Goal: Check status: Check status

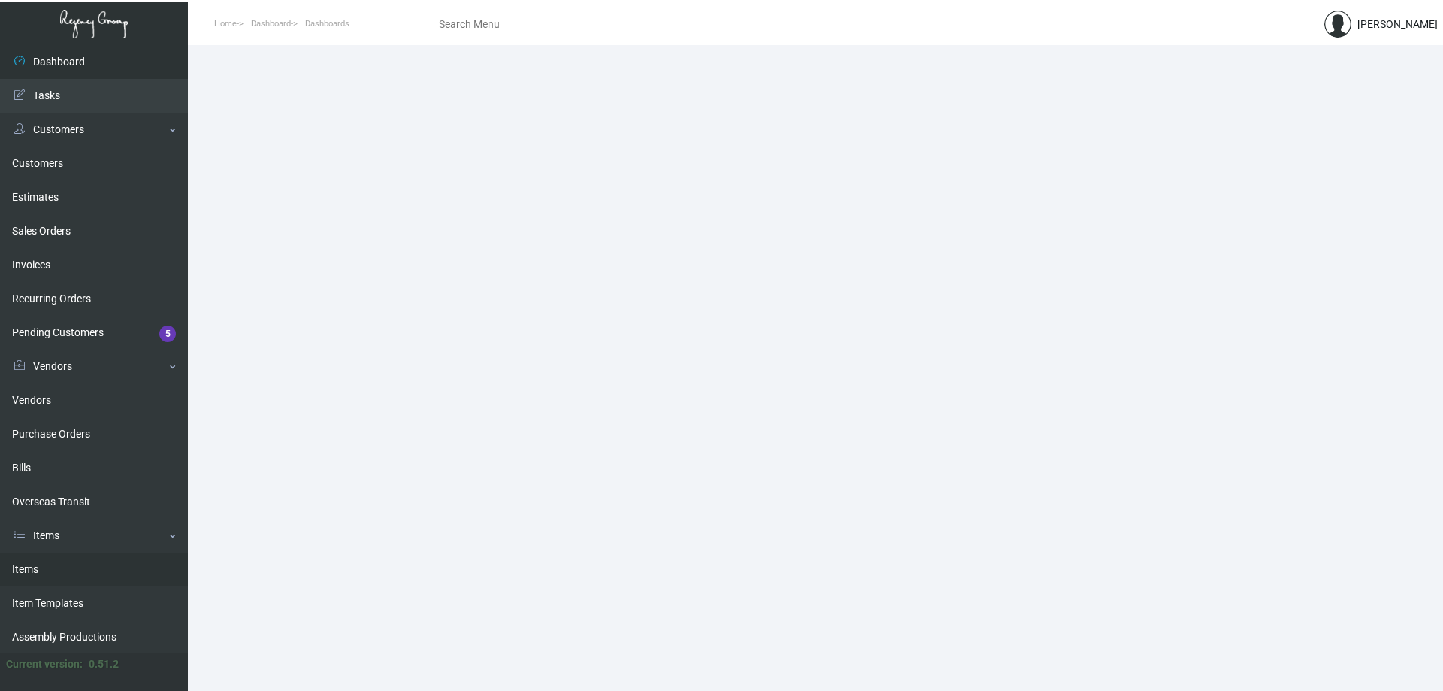
click at [37, 567] on link "Items" at bounding box center [94, 569] width 188 height 34
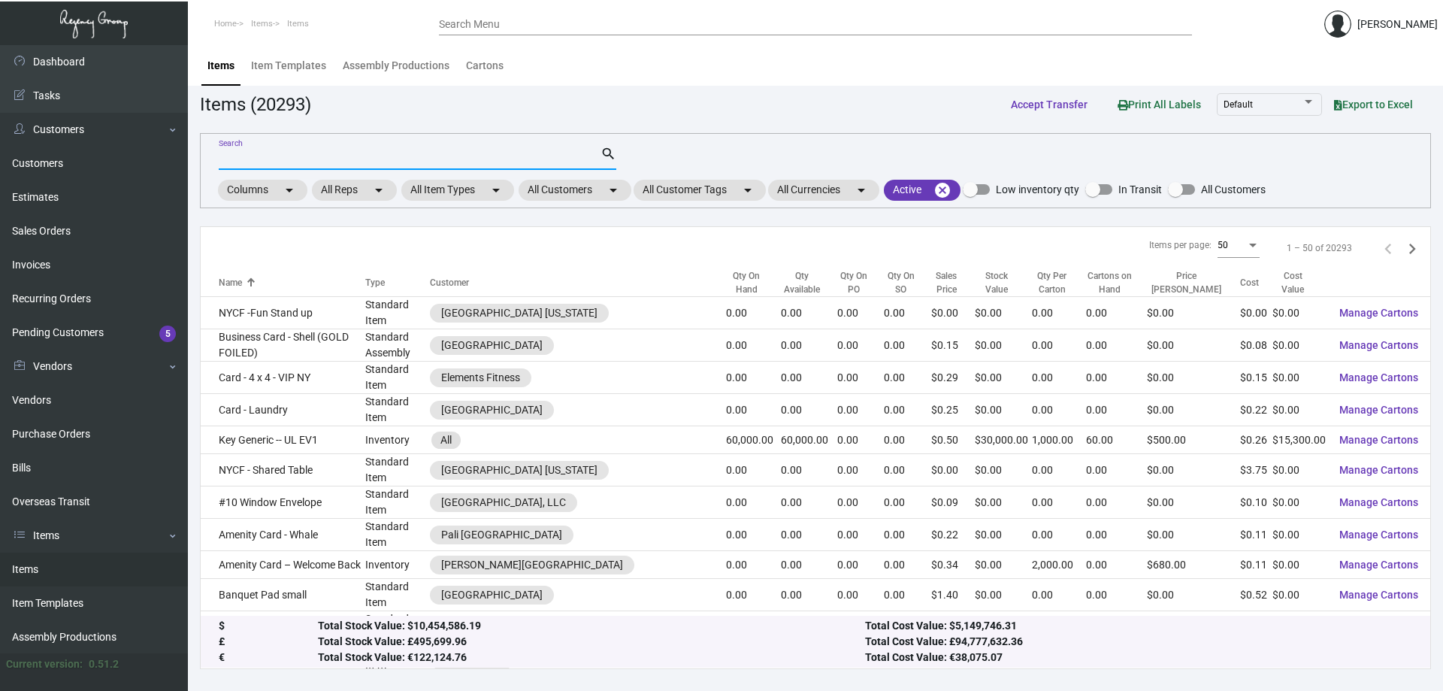
click at [339, 159] on input "Search" at bounding box center [410, 159] width 382 height 12
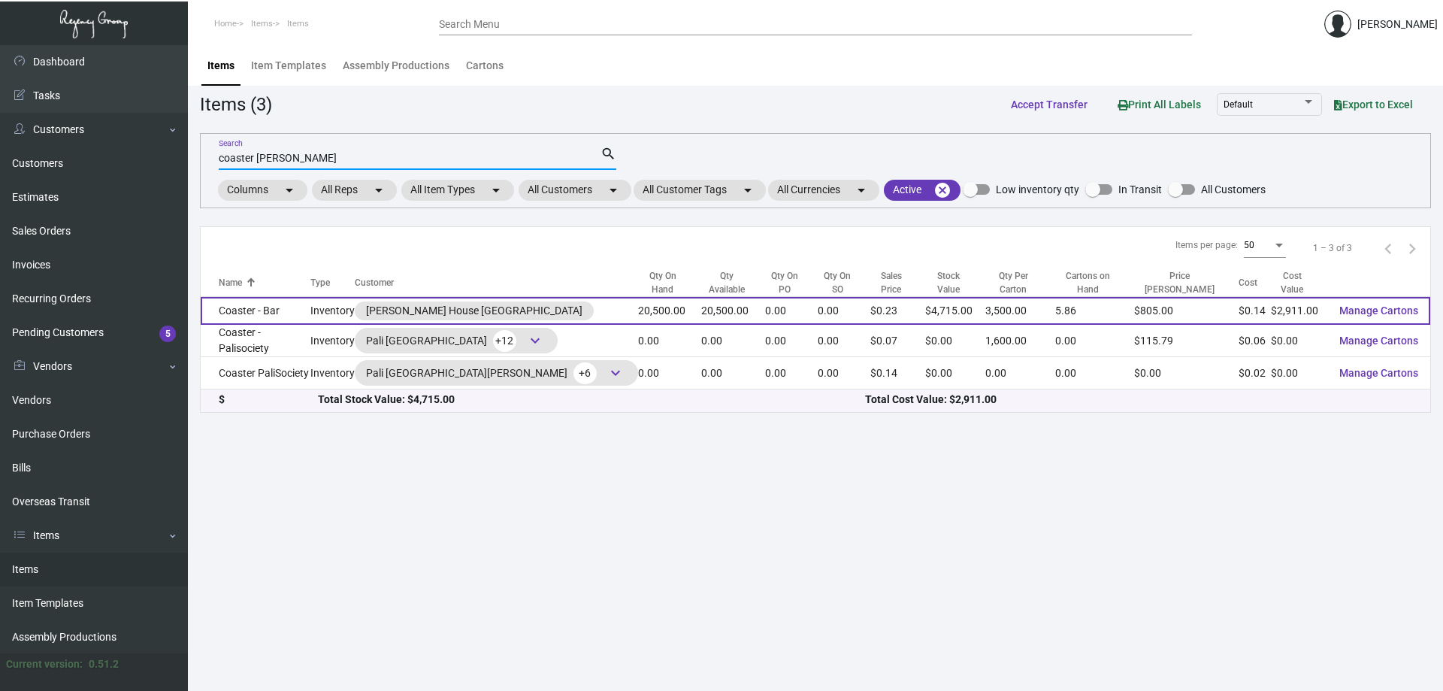
type input "coaster [PERSON_NAME]"
click at [310, 309] on td "Coaster - Bar" at bounding box center [256, 311] width 110 height 28
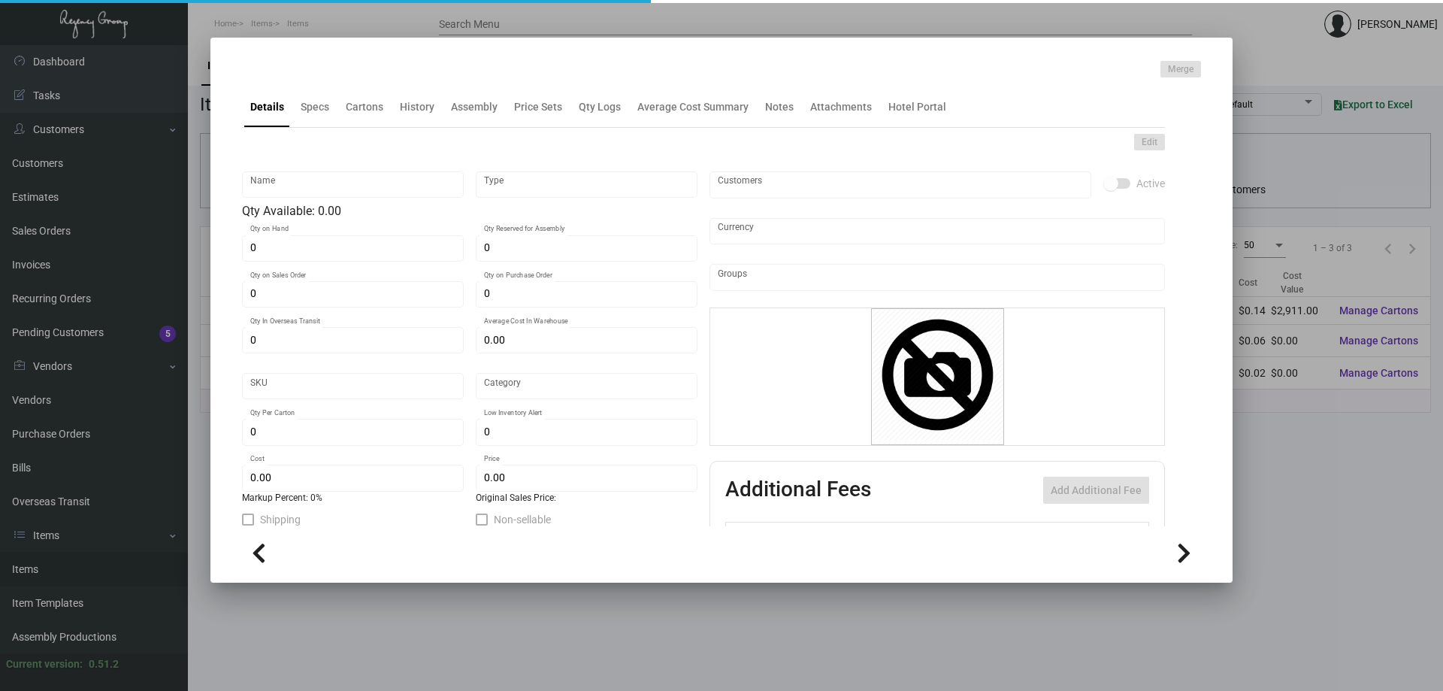
type input "Coaster - Bar"
type input "Inventory"
type input "20,500"
type input "$ 0.40"
type input "Standard"
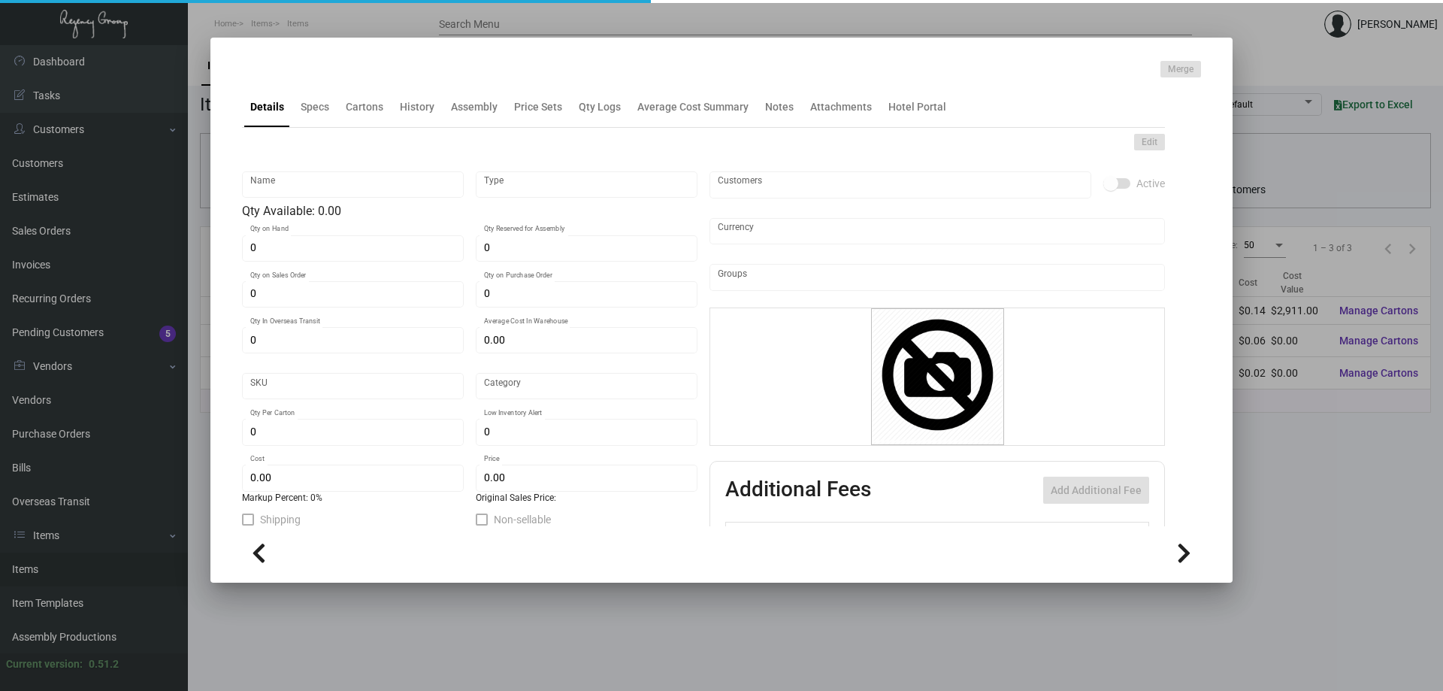
type input "3,500"
type input "5,000"
type input "$ 0.142"
type input "$ 0.23"
checkbox input "true"
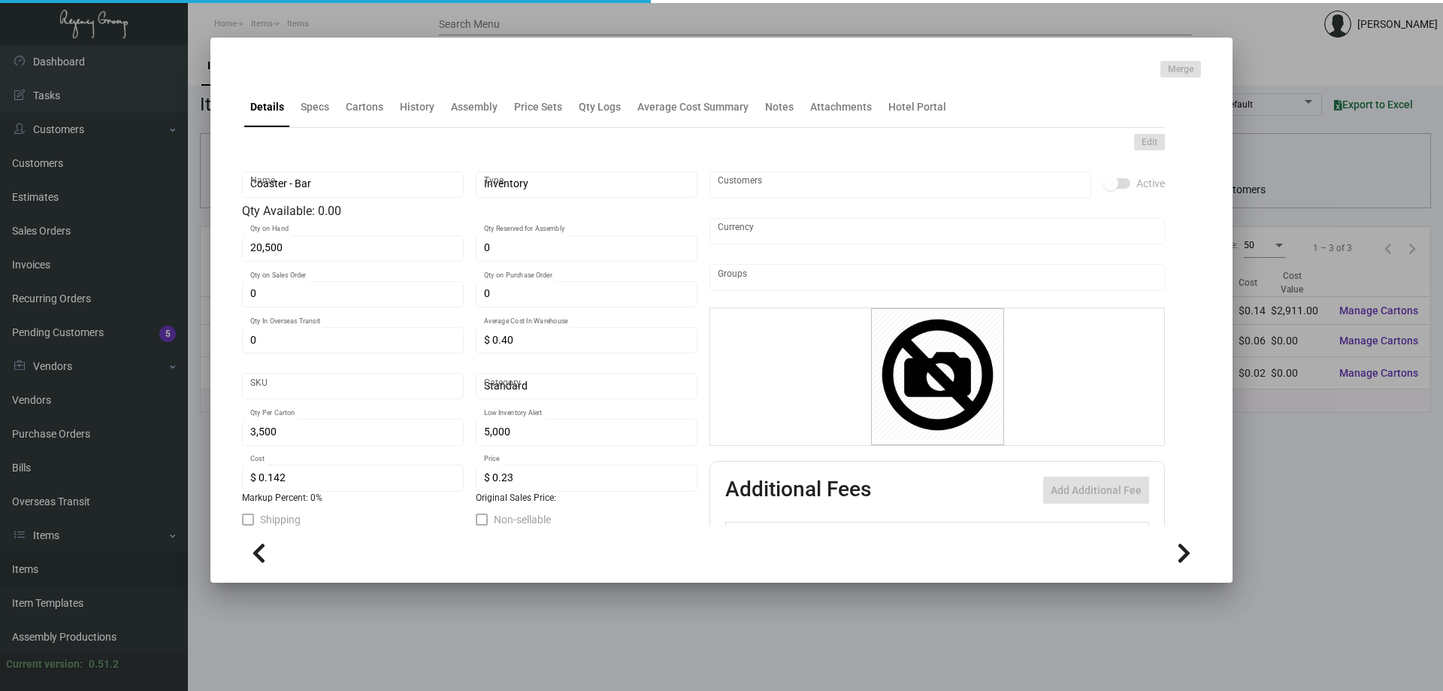
checkbox input "true"
type input "United States Dollar $"
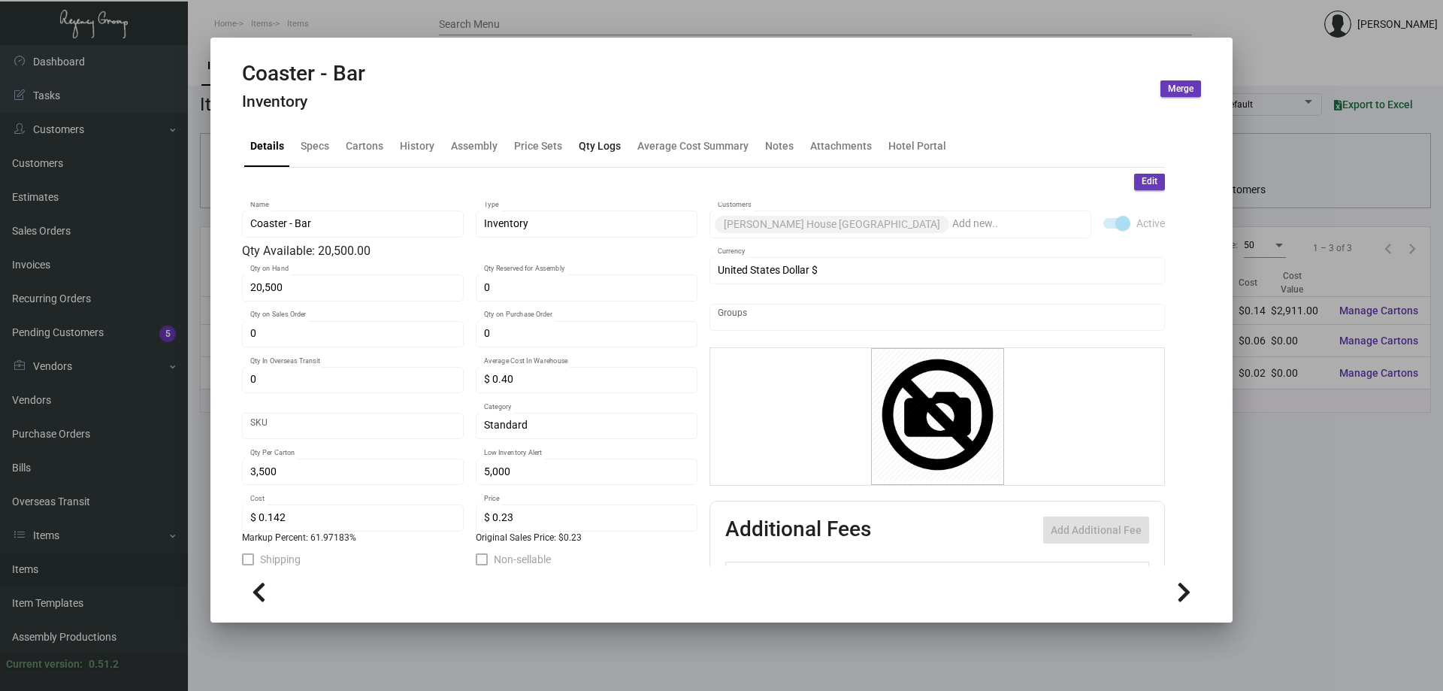
click at [589, 156] on div "Qty Logs" at bounding box center [600, 146] width 54 height 36
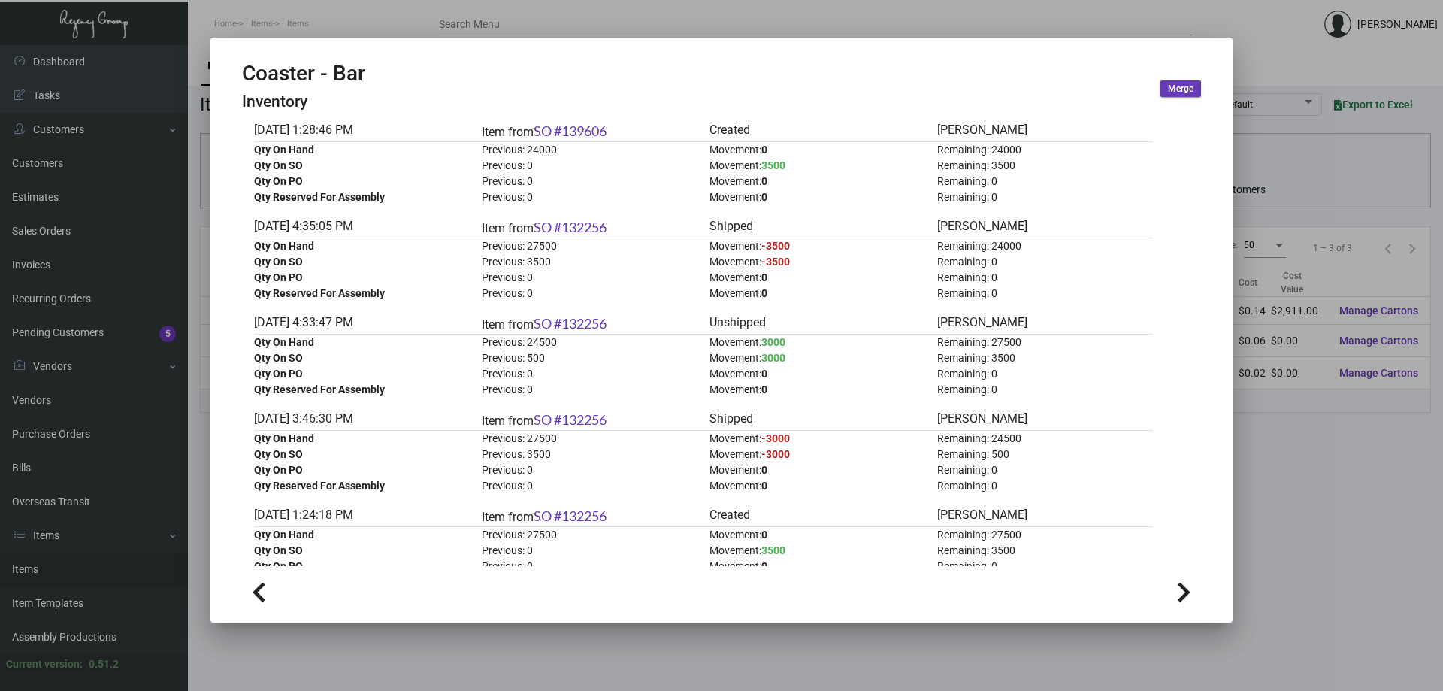
scroll to position [225, 0]
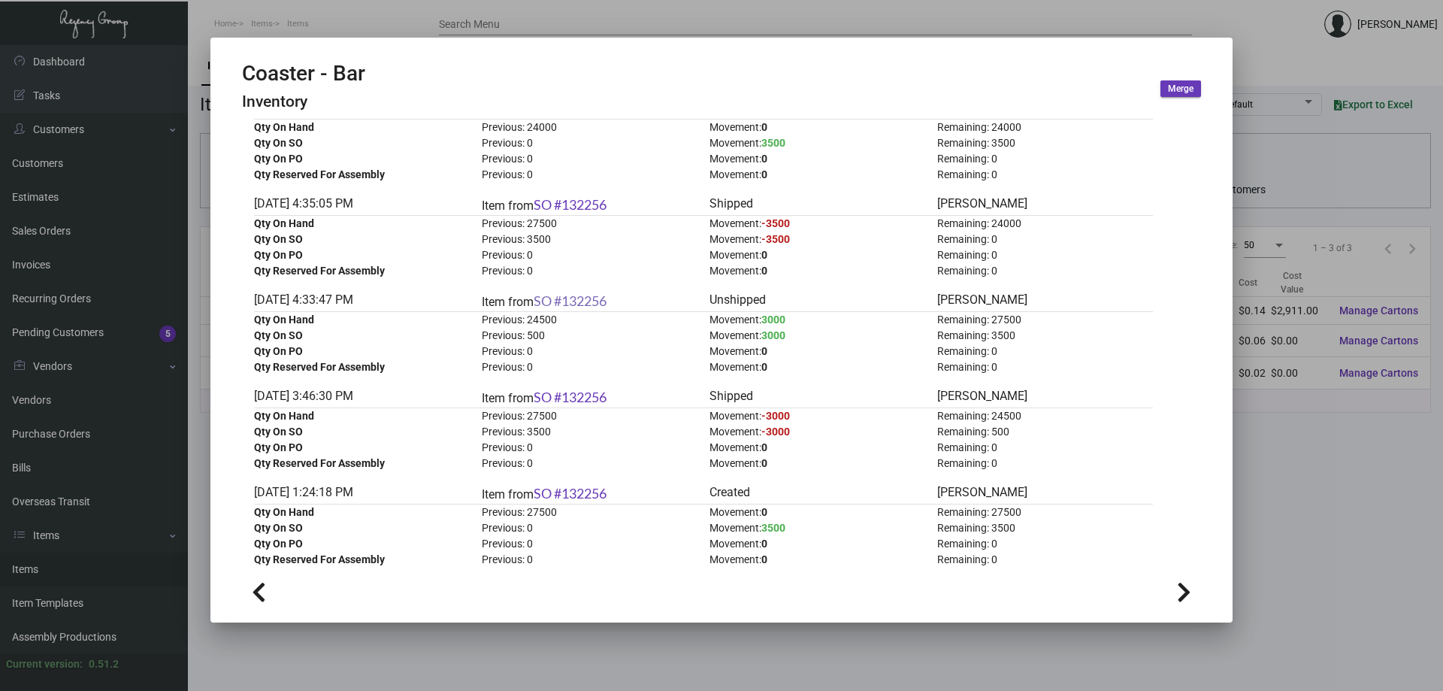
click at [573, 303] on link "SO #132256" at bounding box center [569, 300] width 73 height 17
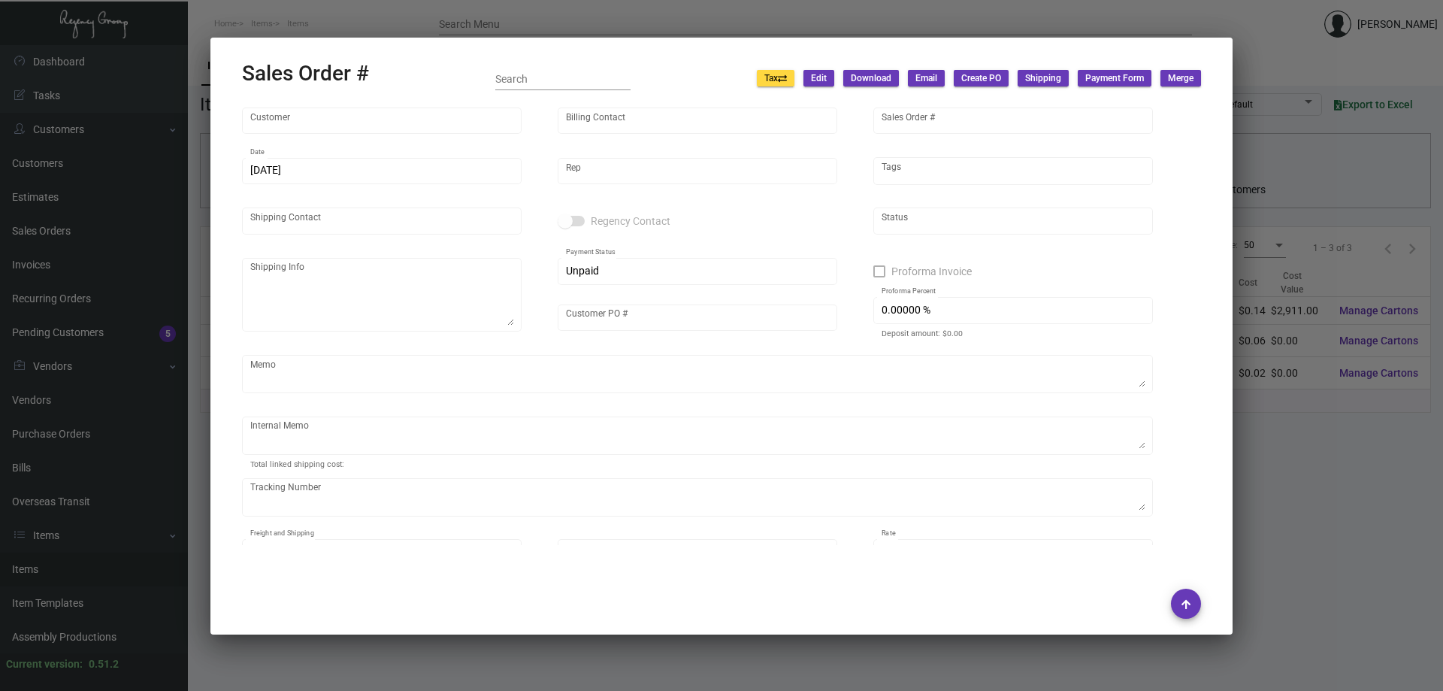
type input "[PERSON_NAME] House [GEOGRAPHIC_DATA]"
type input "[PERSON_NAME]"
type input "132256"
type input "[DATE]"
type input "[PERSON_NAME]"
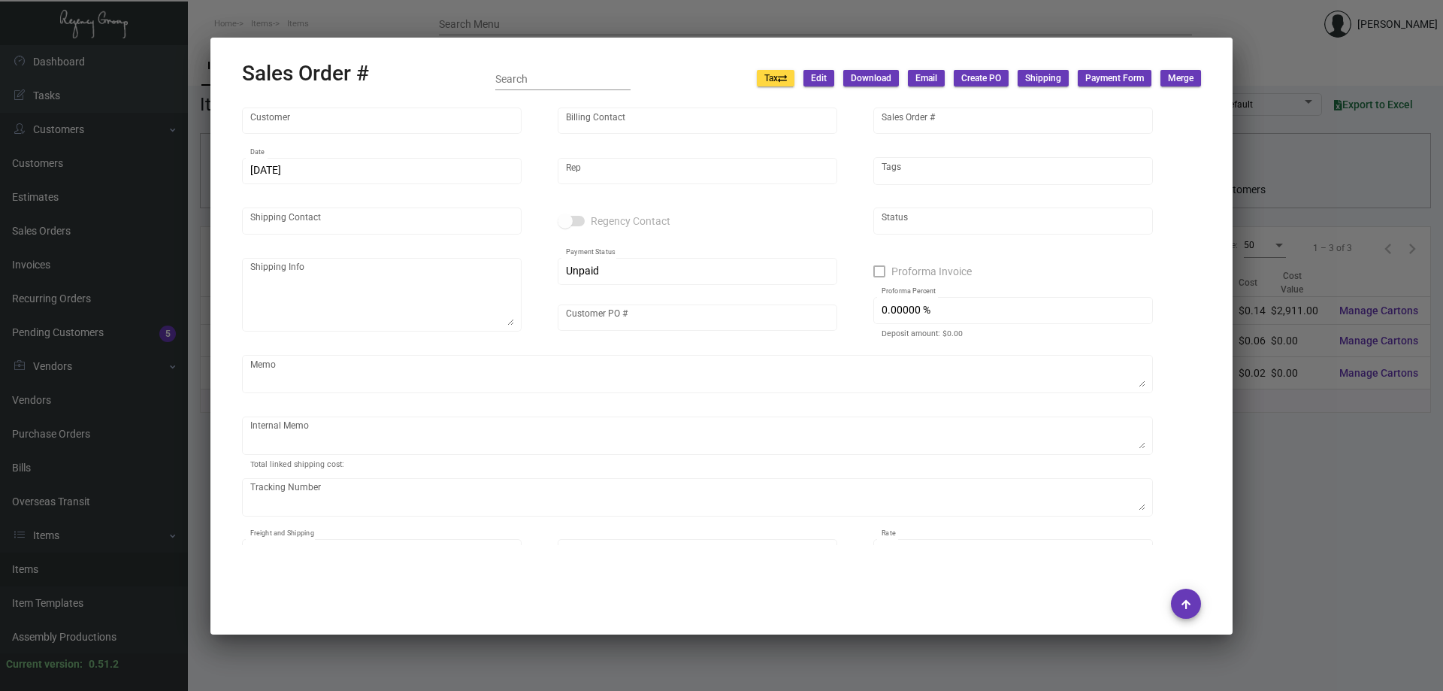
type input "[PERSON_NAME]"
type textarea "[PERSON_NAME][GEOGRAPHIC_DATA] [GEOGRAPHIC_DATA] - [GEOGRAPHIC_DATA][PERSON_NAM…"
type input "[PERSON_NAME]"
type textarea "106.78"
type input "United States Dollar $"
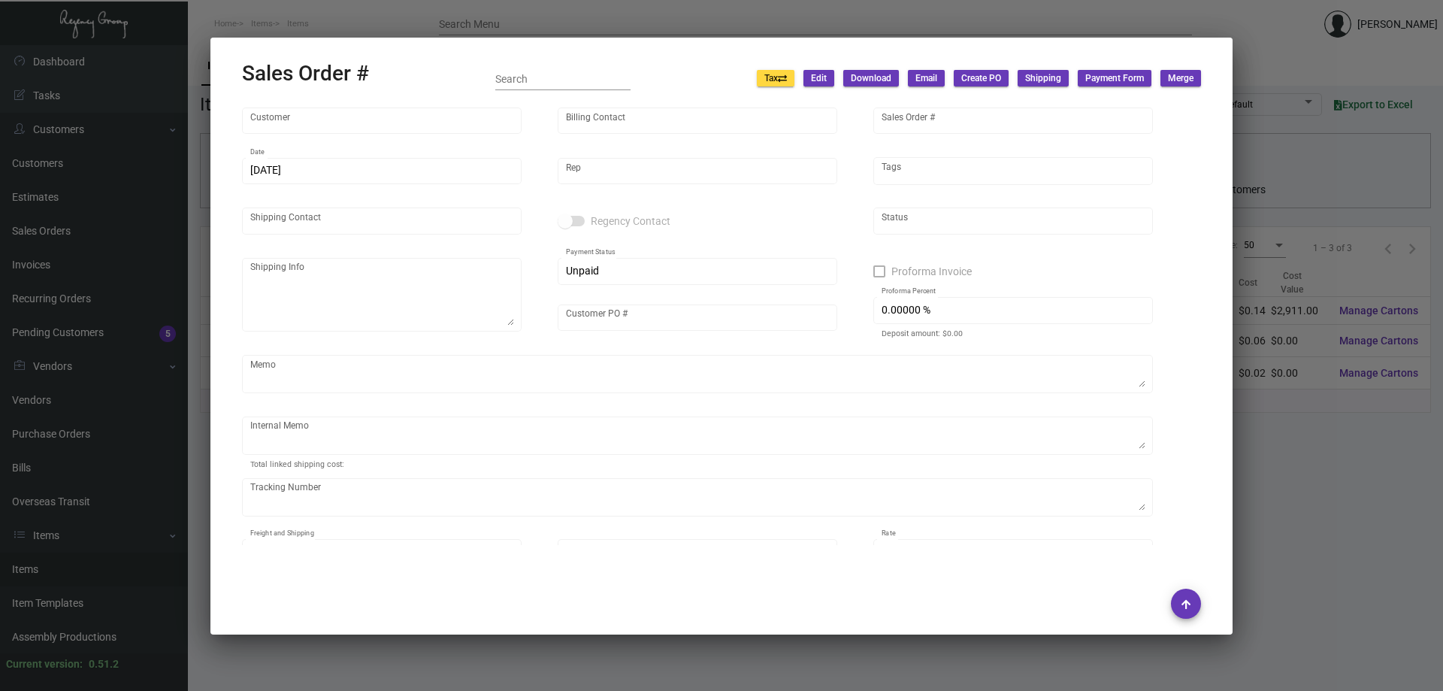
type input "$ 0.00"
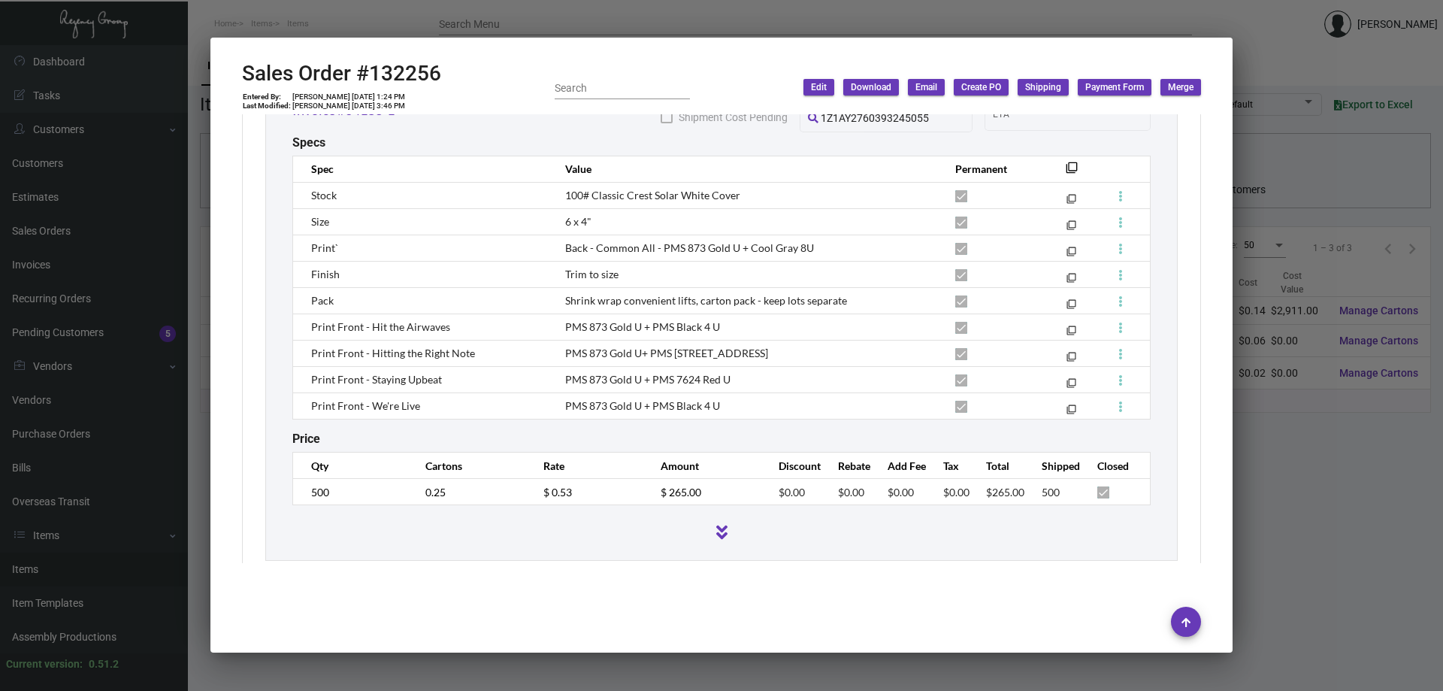
scroll to position [2859, 0]
